Goal: Task Accomplishment & Management: Manage account settings

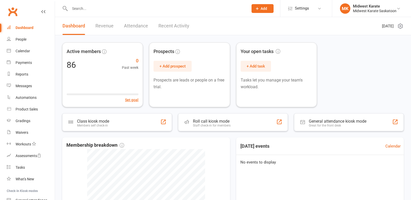
click at [80, 3] on div at bounding box center [153, 8] width 182 height 17
click at [79, 9] on input "text" at bounding box center [156, 8] width 176 height 7
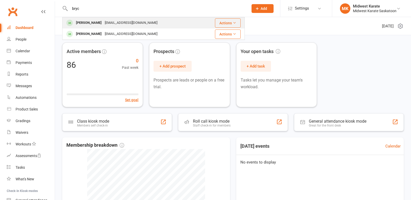
type input "bryc"
click at [84, 22] on div "[PERSON_NAME]" at bounding box center [88, 23] width 29 height 8
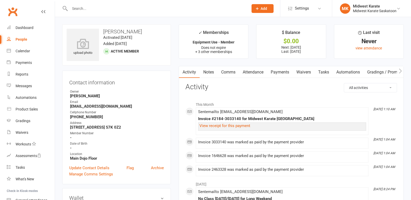
click at [279, 73] on link "Payments" at bounding box center [280, 72] width 26 height 12
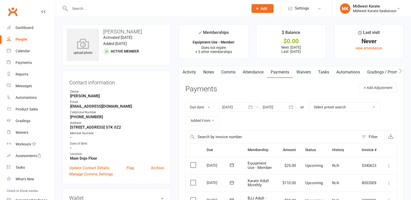
click at [244, 105] on div at bounding box center [237, 107] width 36 height 9
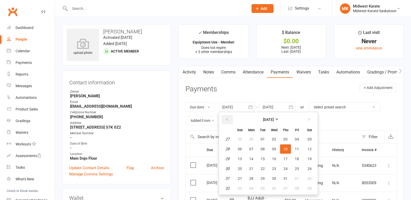
click at [225, 119] on button "button" at bounding box center [227, 119] width 11 height 9
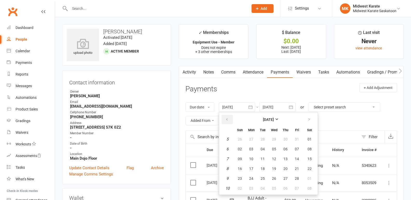
click at [225, 119] on button "button" at bounding box center [227, 119] width 11 height 9
click at [241, 140] on span "01" at bounding box center [240, 139] width 4 height 4
type input "[DATE]"
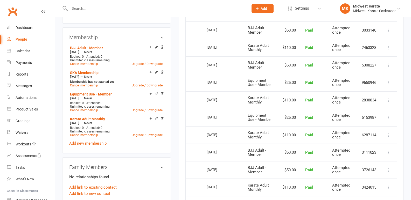
scroll to position [233, 0]
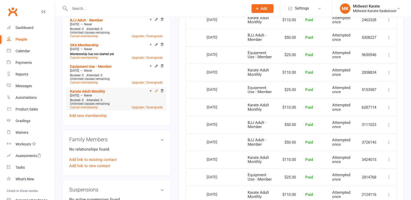
click at [156, 91] on icon at bounding box center [156, 91] width 4 height 4
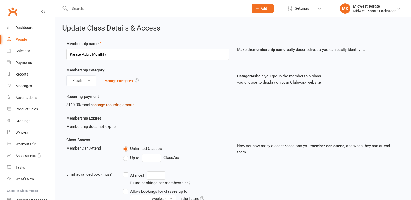
click at [111, 105] on link "change recurring amount" at bounding box center [113, 105] width 43 height 5
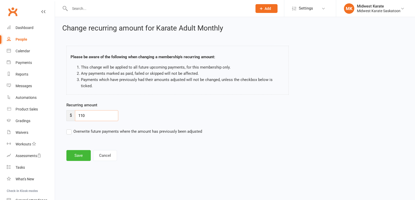
drag, startPoint x: 81, startPoint y: 109, endPoint x: 89, endPoint y: 112, distance: 9.0
click at [89, 112] on input "110" at bounding box center [96, 115] width 43 height 11
type input "125"
click at [72, 150] on button "Save" at bounding box center [78, 155] width 24 height 11
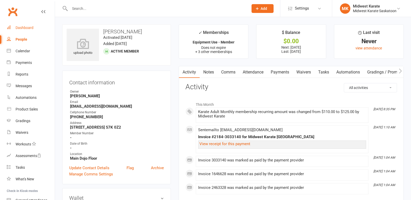
click at [24, 28] on div "Dashboard" at bounding box center [25, 28] width 18 height 4
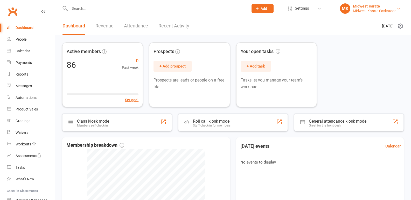
click at [371, 10] on div "Midwest Karate Saskatoon" at bounding box center [375, 11] width 44 height 5
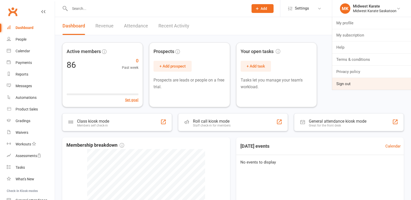
click at [339, 84] on link "Sign out" at bounding box center [371, 84] width 79 height 12
